Goal: Find contact information

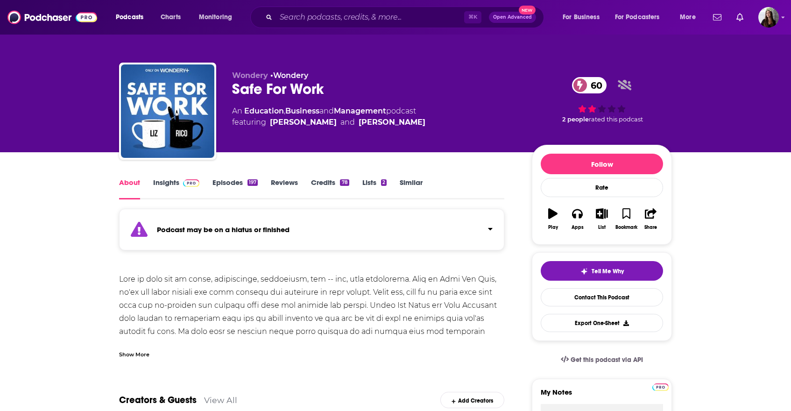
click at [236, 183] on link "Episodes 197" at bounding box center [235, 188] width 45 height 21
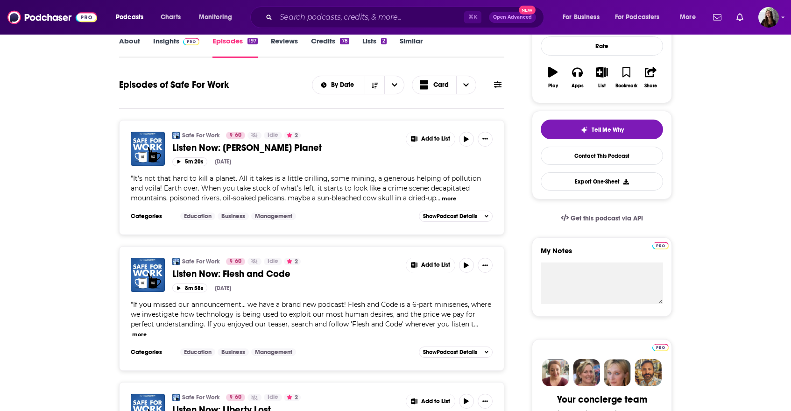
scroll to position [142, 0]
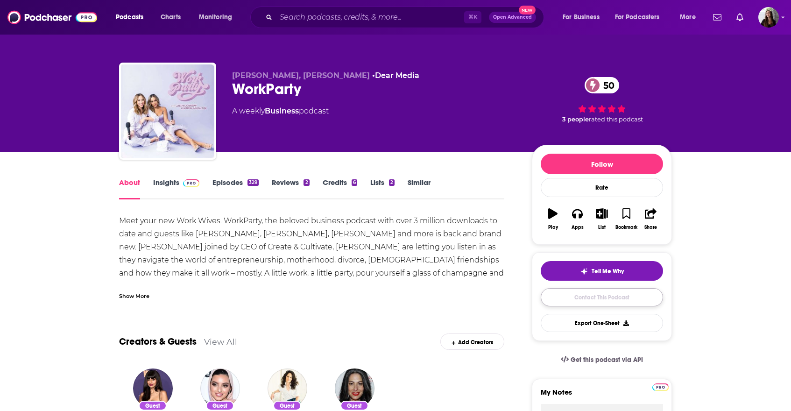
click at [621, 300] on link "Contact This Podcast" at bounding box center [602, 297] width 122 height 18
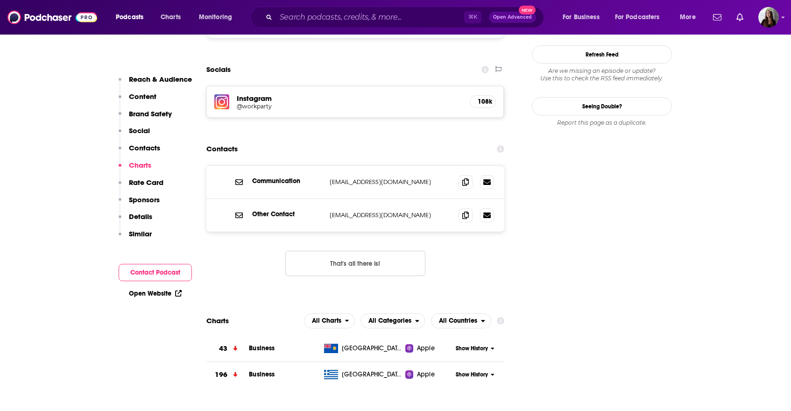
click at [348, 242] on div "Communication sponsorship@workparty.com sponsorship@workparty.com Other Contact…" at bounding box center [355, 228] width 298 height 126
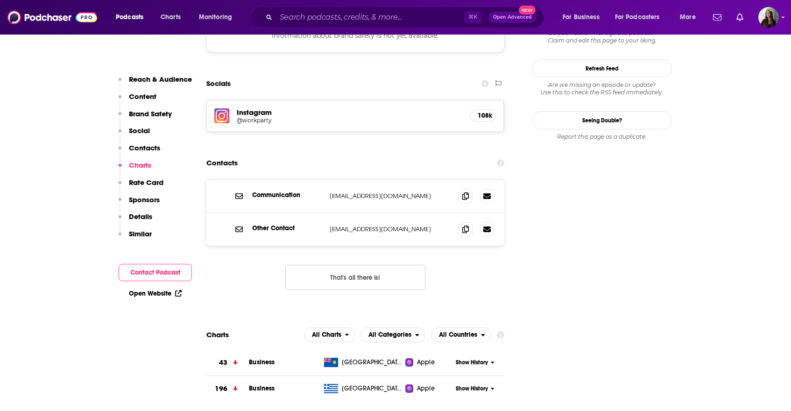
scroll to position [890, 0]
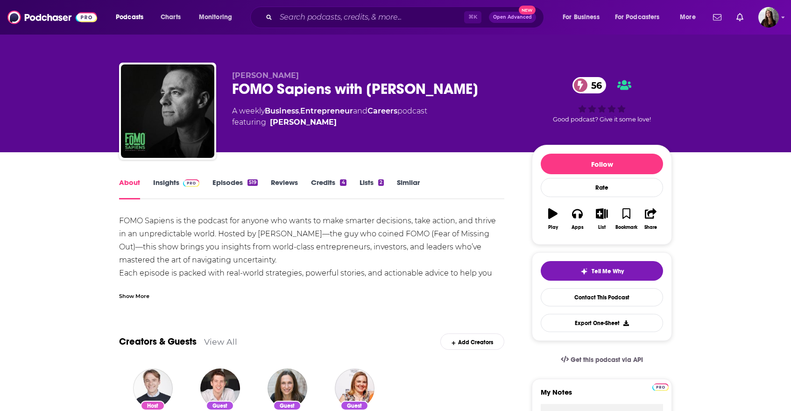
click at [224, 187] on link "Episodes 519" at bounding box center [235, 188] width 45 height 21
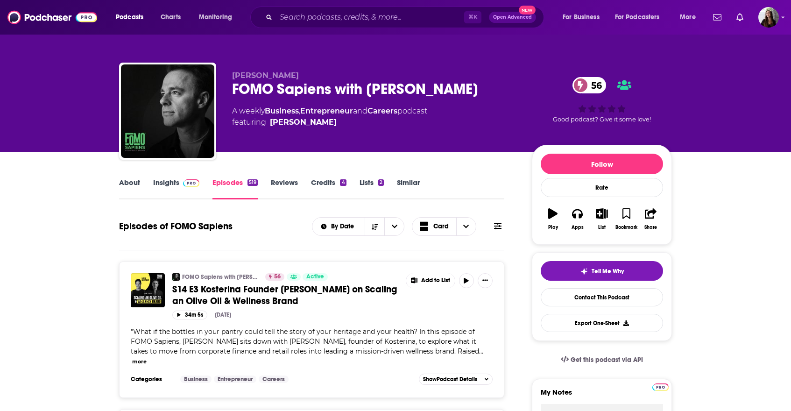
click at [174, 183] on link "Insights" at bounding box center [176, 188] width 46 height 21
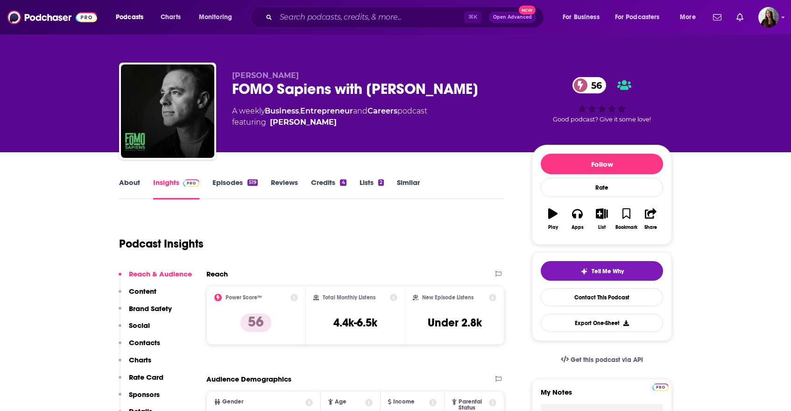
click at [323, 90] on div "FOMO Sapiens with Patrick J. McGinnis 56" at bounding box center [374, 89] width 285 height 18
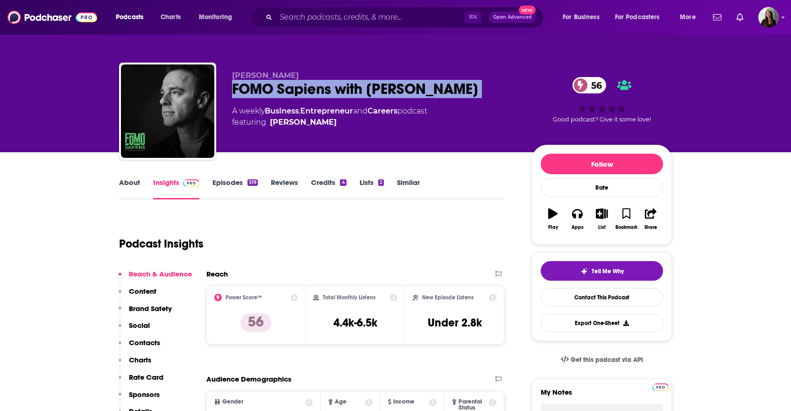
click at [323, 90] on div "FOMO Sapiens with Patrick J. McGinnis 56" at bounding box center [374, 89] width 285 height 18
copy div "FOMO Sapiens with Patrick J. McGinnis 56"
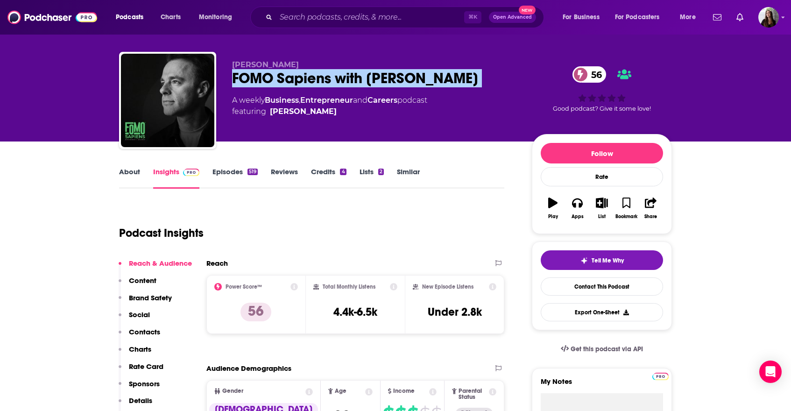
scroll to position [12, 0]
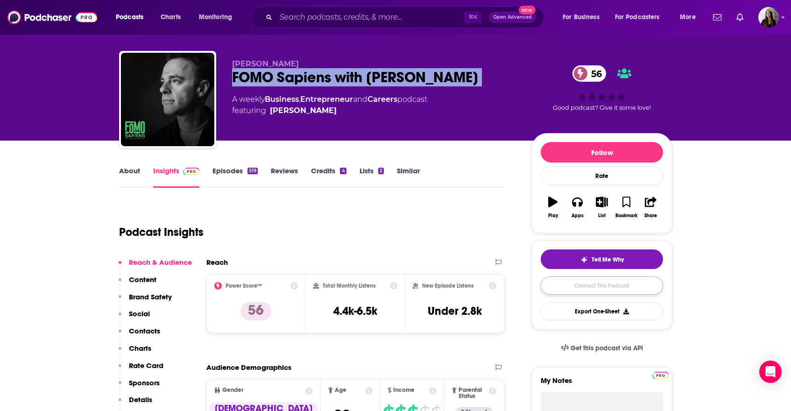
click at [617, 284] on link "Contact This Podcast" at bounding box center [602, 285] width 122 height 18
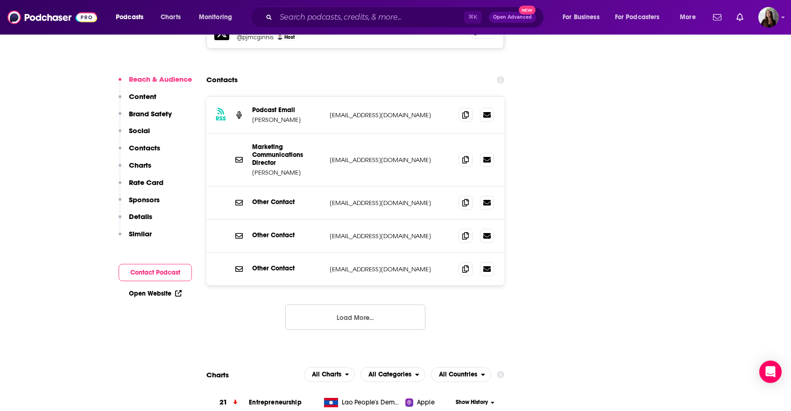
scroll to position [1108, 0]
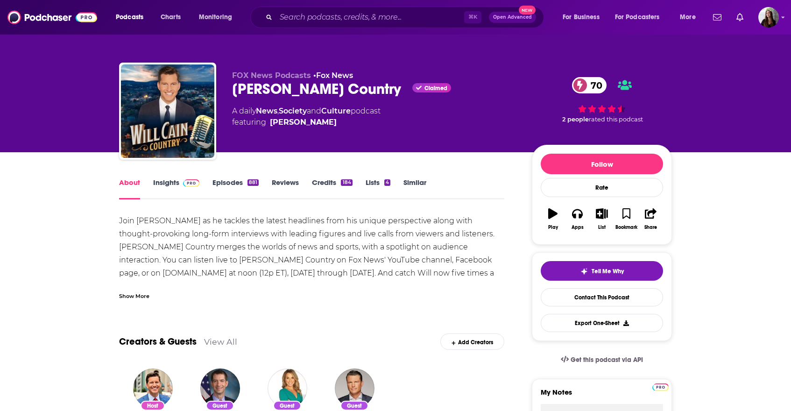
click at [226, 183] on link "Episodes 881" at bounding box center [236, 188] width 46 height 21
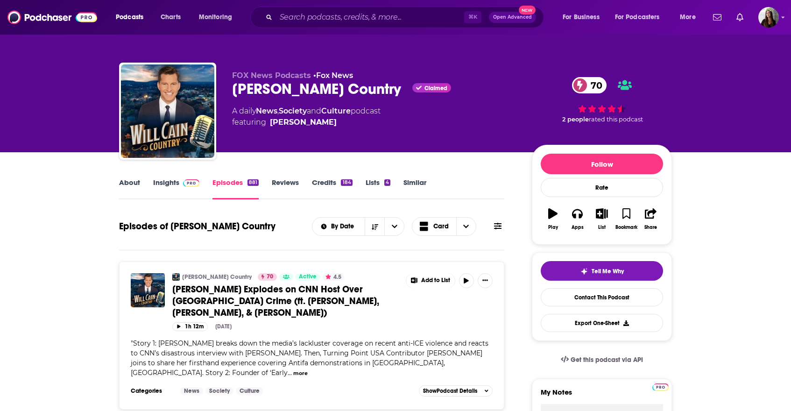
click at [163, 184] on link "Insights" at bounding box center [176, 188] width 46 height 21
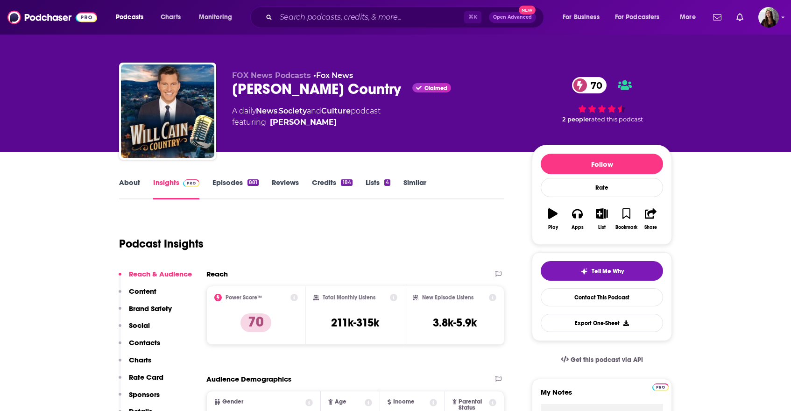
click at [279, 92] on div "Will Cain Country Claimed 70" at bounding box center [374, 89] width 285 height 18
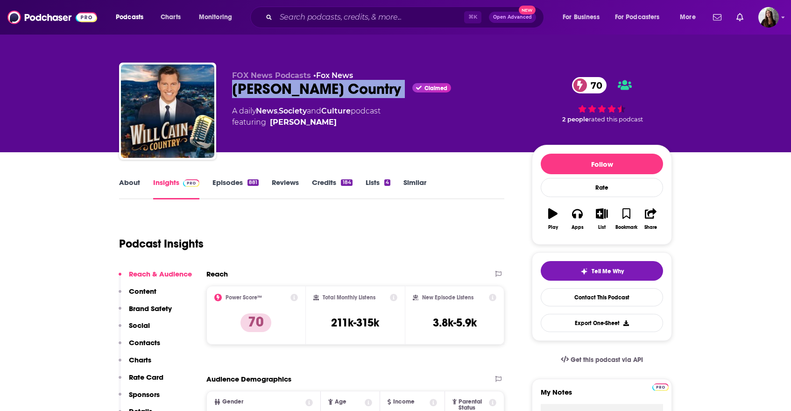
click at [279, 92] on div "Will Cain Country Claimed 70" at bounding box center [374, 89] width 285 height 18
copy div "Will Cain Country"
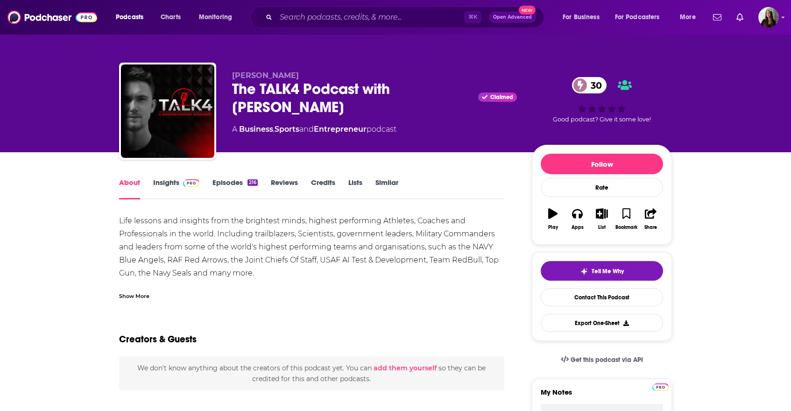
click at [168, 182] on link "Insights" at bounding box center [176, 188] width 46 height 21
